Goal: Task Accomplishment & Management: Use online tool/utility

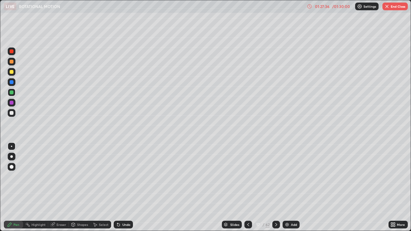
click at [331, 6] on div "/ 01:30:00" at bounding box center [341, 6] width 20 height 4
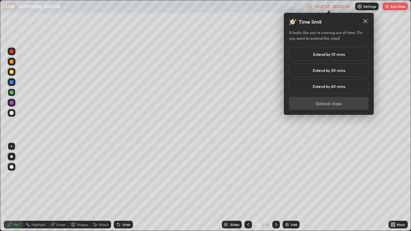
click at [321, 72] on h5 "Extend by 30 mins" at bounding box center [329, 70] width 32 height 6
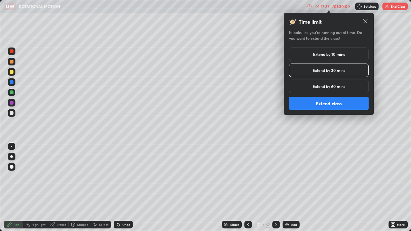
click at [319, 102] on button "Extend class" at bounding box center [329, 103] width 80 height 13
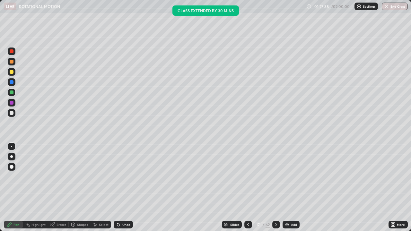
click at [275, 228] on div at bounding box center [276, 225] width 8 height 8
click at [275, 224] on icon at bounding box center [275, 224] width 5 height 5
click at [275, 225] on icon at bounding box center [275, 224] width 5 height 5
click at [275, 226] on icon at bounding box center [275, 224] width 5 height 5
click at [275, 225] on icon at bounding box center [275, 224] width 5 height 5
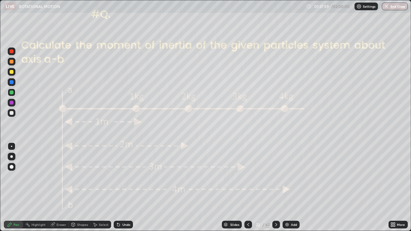
click at [278, 225] on div at bounding box center [276, 225] width 8 height 8
click at [275, 225] on icon at bounding box center [275, 224] width 5 height 5
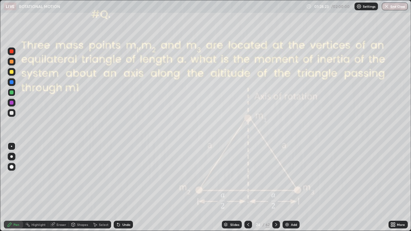
click at [240, 224] on div "Slides" at bounding box center [232, 225] width 20 height 8
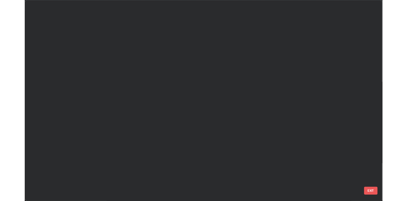
scroll to position [228, 407]
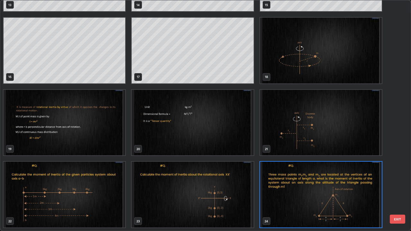
click at [212, 206] on img "grid" at bounding box center [193, 195] width 122 height 66
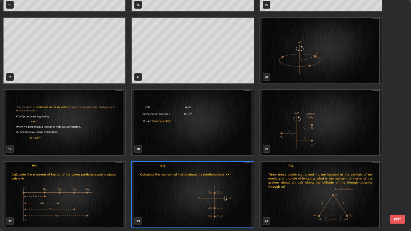
click at [208, 202] on img "grid" at bounding box center [193, 195] width 122 height 66
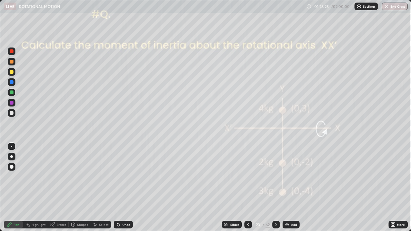
click at [205, 203] on img "grid" at bounding box center [193, 195] width 122 height 66
click at [276, 227] on icon at bounding box center [275, 224] width 5 height 5
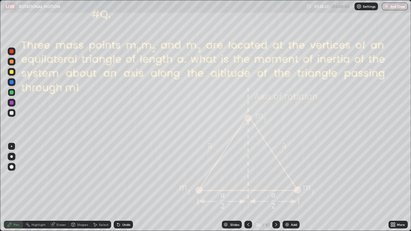
click at [275, 225] on icon at bounding box center [275, 224] width 5 height 5
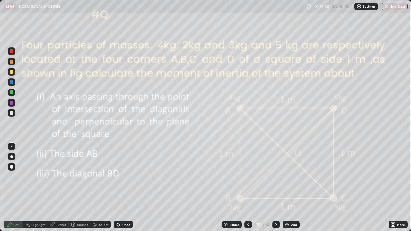
click at [275, 224] on icon at bounding box center [275, 224] width 5 height 5
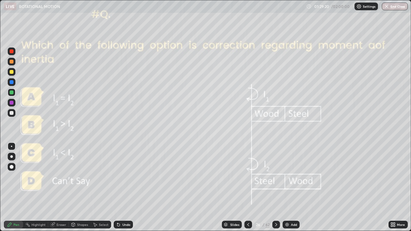
click at [275, 225] on icon at bounding box center [275, 224] width 5 height 5
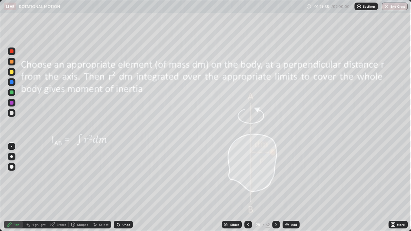
click at [275, 224] on icon at bounding box center [275, 224] width 5 height 5
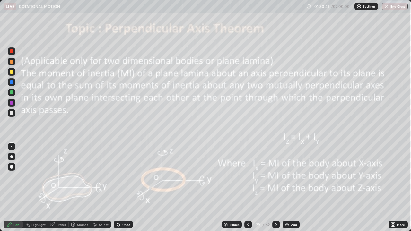
click at [398, 226] on div "More" at bounding box center [401, 224] width 8 height 3
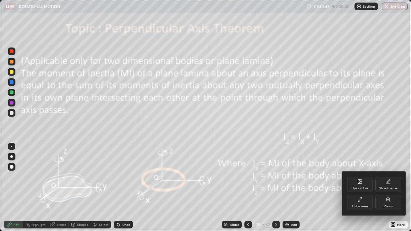
click at [362, 183] on div "Upload File" at bounding box center [360, 184] width 26 height 15
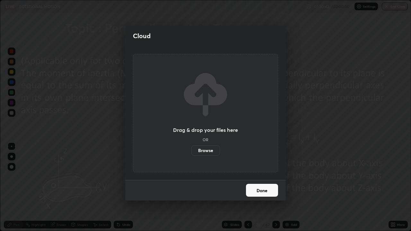
click at [212, 150] on label "Browse" at bounding box center [205, 150] width 29 height 10
click at [191, 150] on input "Browse" at bounding box center [191, 150] width 0 height 10
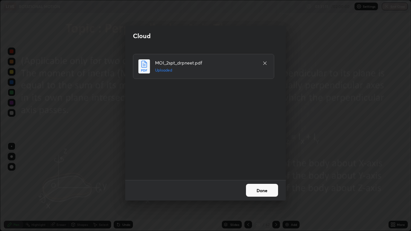
click at [262, 192] on button "Done" at bounding box center [262, 190] width 32 height 13
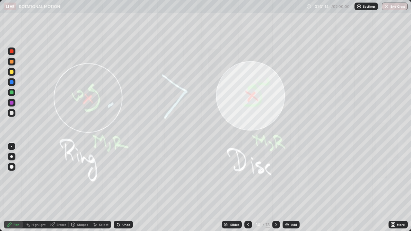
click at [390, 4] on button "End Class" at bounding box center [395, 7] width 26 height 8
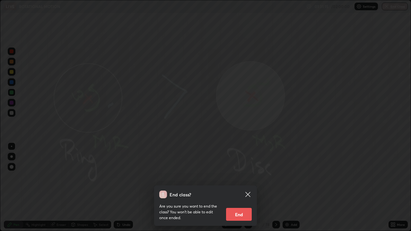
click at [242, 210] on button "End" at bounding box center [239, 214] width 26 height 13
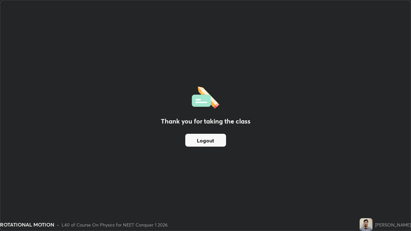
click at [239, 231] on div "ROTATIONAL MOTION • L40 of Course On Physics for NEET Conquer 1 2026" at bounding box center [178, 224] width 357 height 13
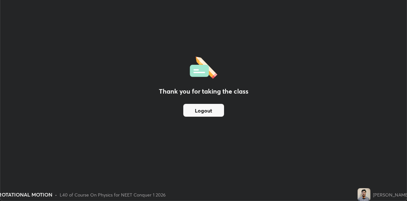
scroll to position [31887, 31681]
